Goal: Navigation & Orientation: Find specific page/section

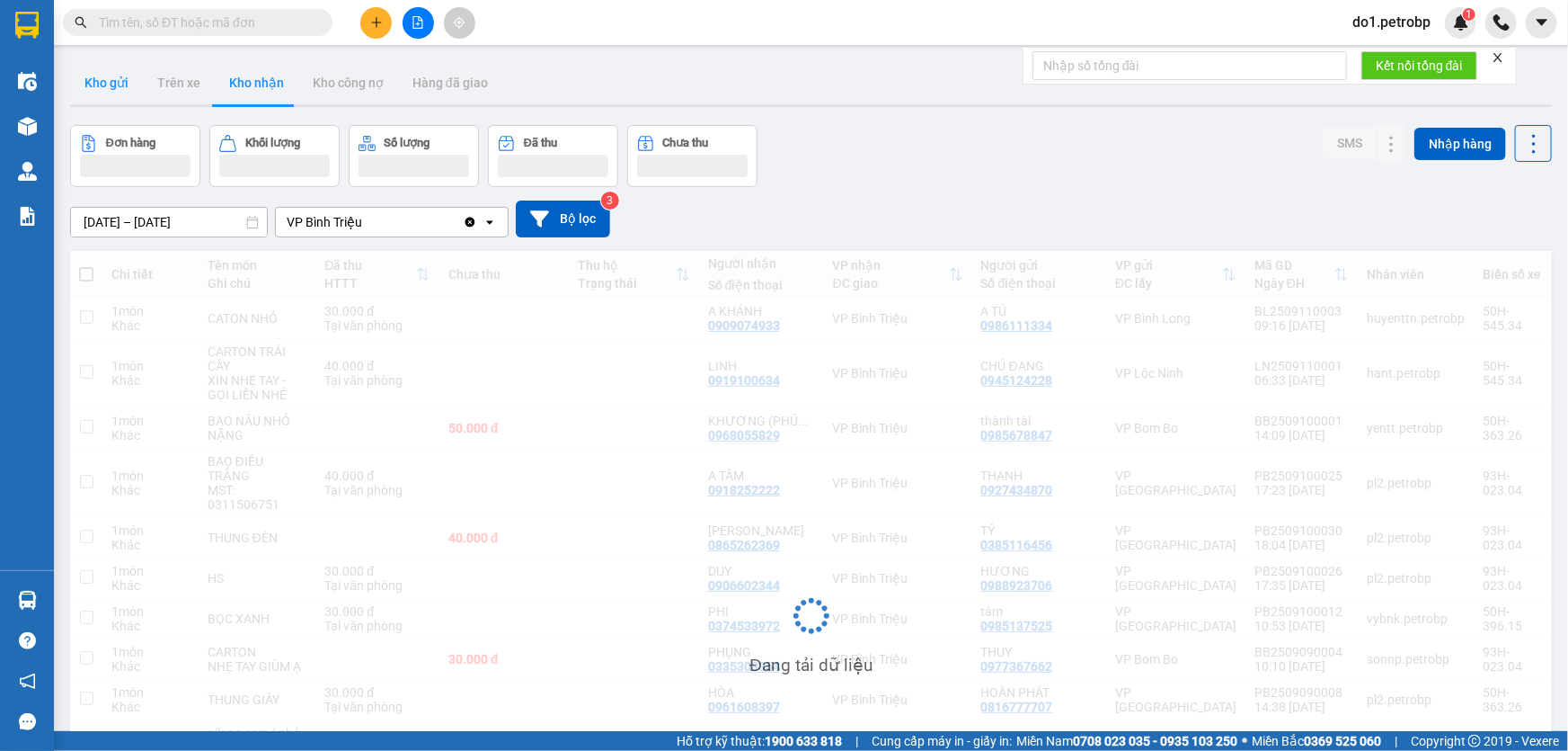
click at [107, 91] on button "Kho gửi" at bounding box center [106, 83] width 73 height 43
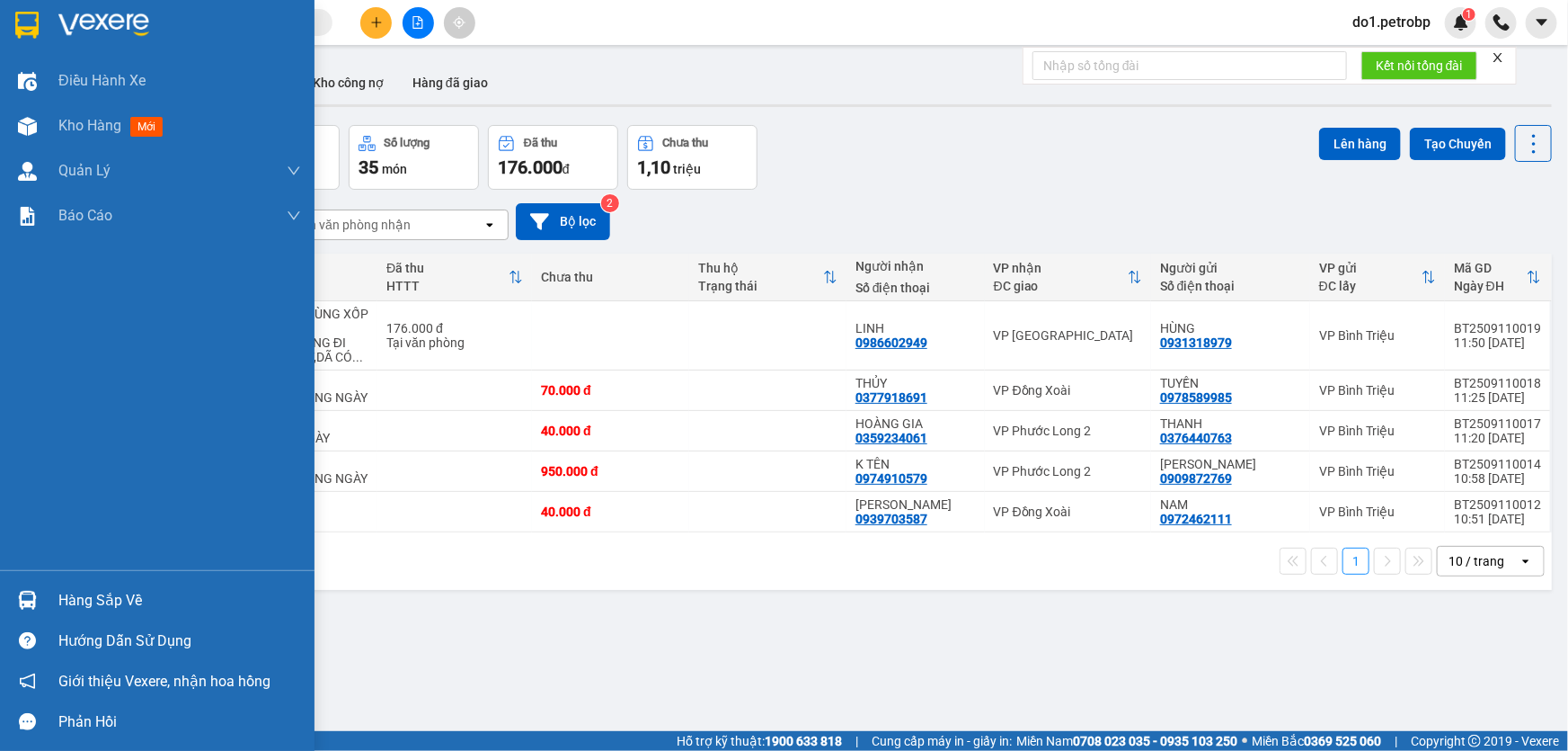
click at [43, 587] on div "Hàng sắp về" at bounding box center [157, 600] width 315 height 40
